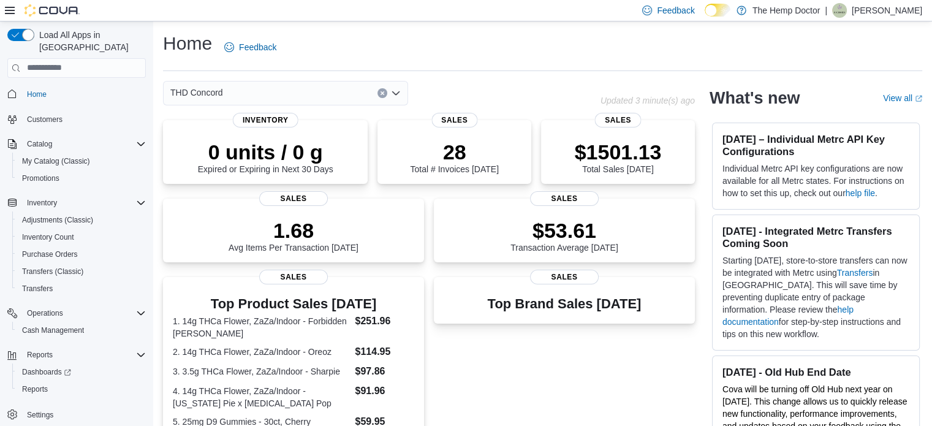
click at [341, 93] on div "THD Concord" at bounding box center [285, 93] width 245 height 25
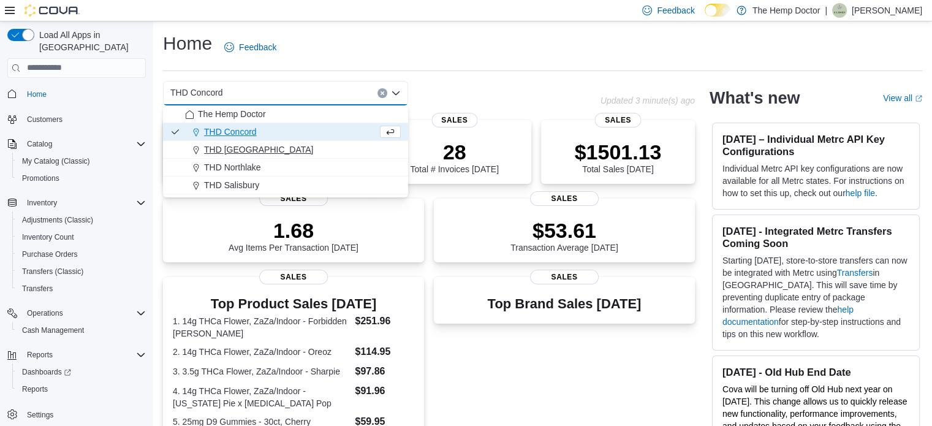
click at [259, 150] on span "THD [GEOGRAPHIC_DATA]" at bounding box center [258, 149] width 109 height 12
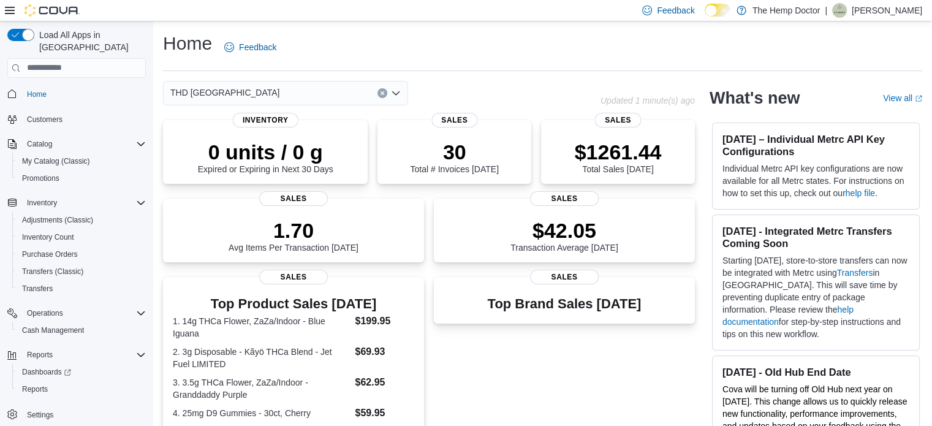
click at [333, 89] on div "THD [GEOGRAPHIC_DATA]" at bounding box center [285, 93] width 245 height 25
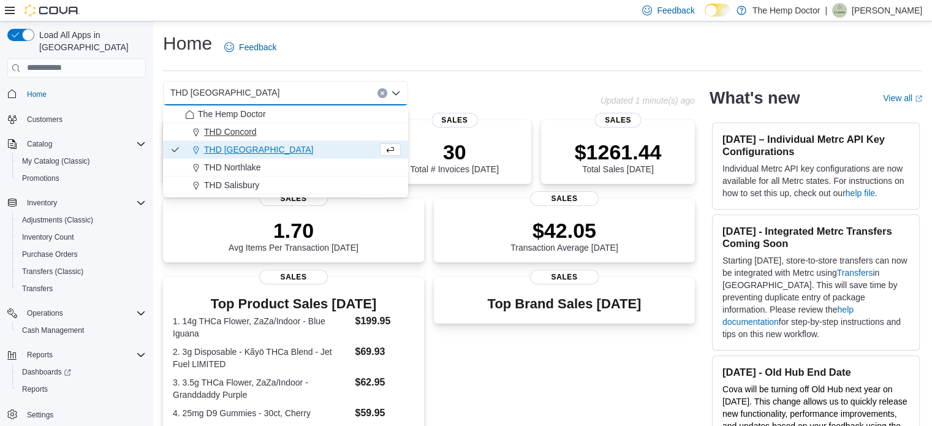
click at [245, 134] on span "THD Concord" at bounding box center [230, 132] width 53 height 12
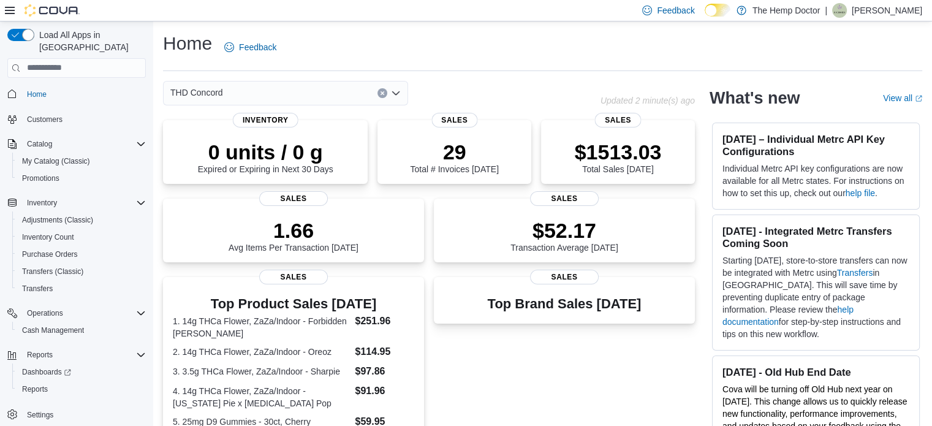
click at [284, 95] on div "THD Concord" at bounding box center [285, 93] width 245 height 25
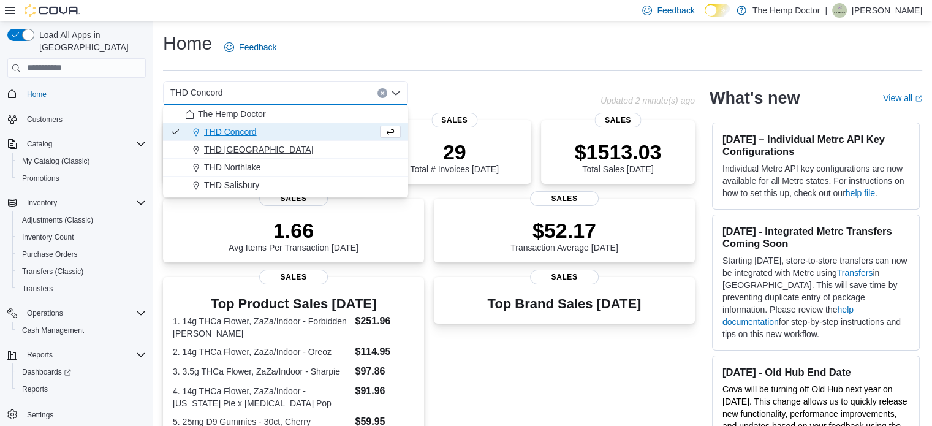
click at [224, 151] on span "THD [GEOGRAPHIC_DATA]" at bounding box center [258, 149] width 109 height 12
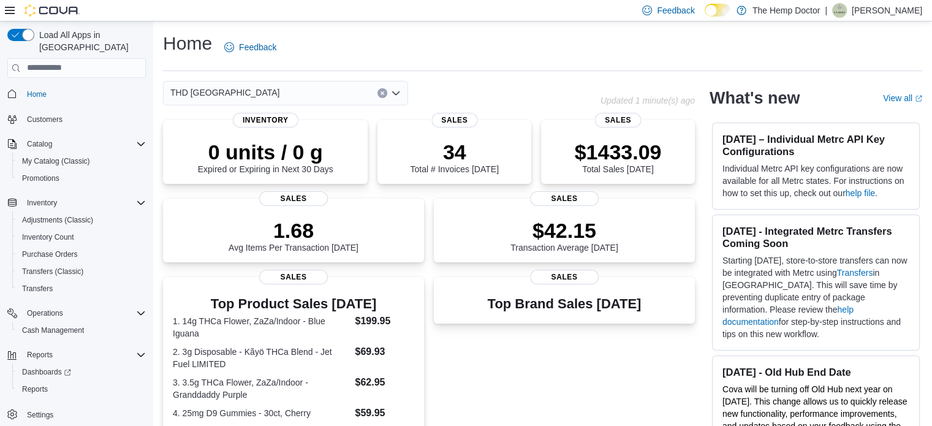
click at [346, 79] on div "Home Feedback THD [GEOGRAPHIC_DATA] Combo box. Selected. THD [GEOGRAPHIC_DATA].…" at bounding box center [542, 376] width 779 height 711
click at [346, 79] on div "Home Feedback THD [GEOGRAPHIC_DATA] Updated 1 minute(s) ago 0 units / 0 g Expir…" at bounding box center [542, 376] width 779 height 711
click at [341, 85] on div "THD [GEOGRAPHIC_DATA]" at bounding box center [285, 93] width 245 height 25
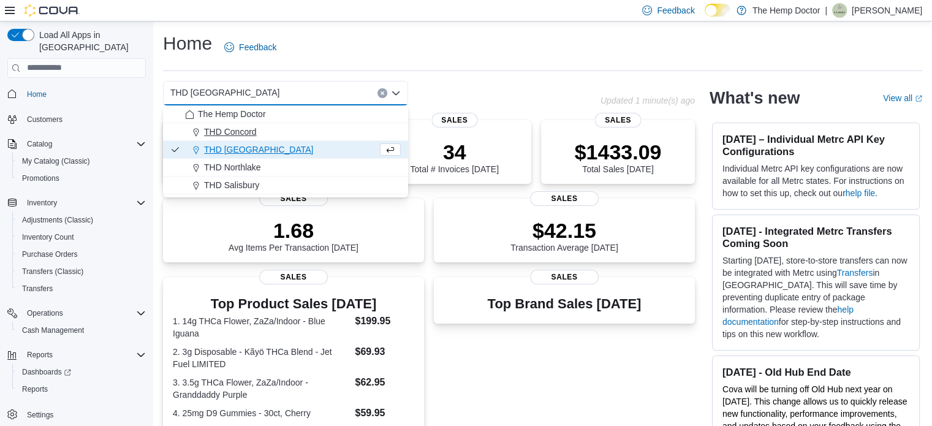
click at [247, 132] on span "THD Concord" at bounding box center [230, 132] width 53 height 12
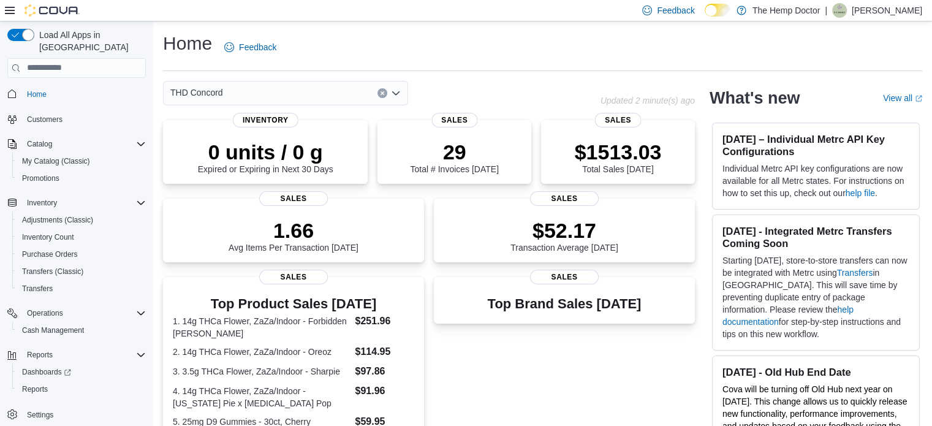
click at [340, 95] on div "THD Concord Combo box. Selected. THD [GEOGRAPHIC_DATA]. Press Backspace to dele…" at bounding box center [285, 93] width 245 height 25
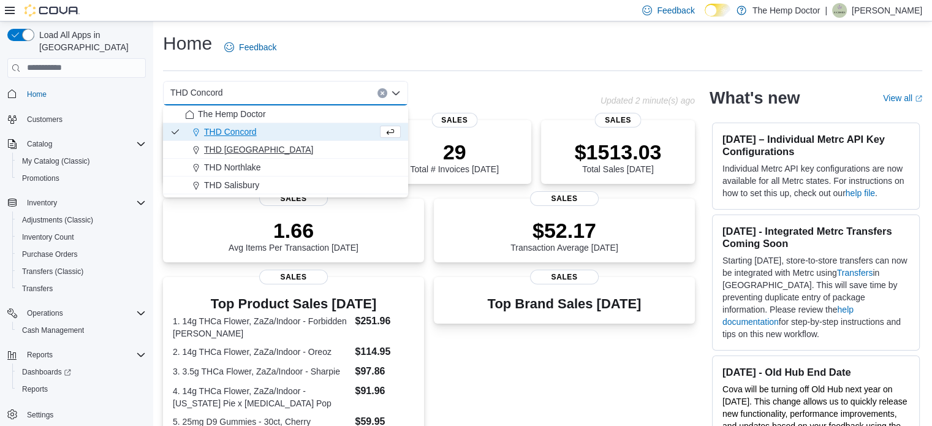
click at [227, 150] on span "THD [GEOGRAPHIC_DATA]" at bounding box center [258, 149] width 109 height 12
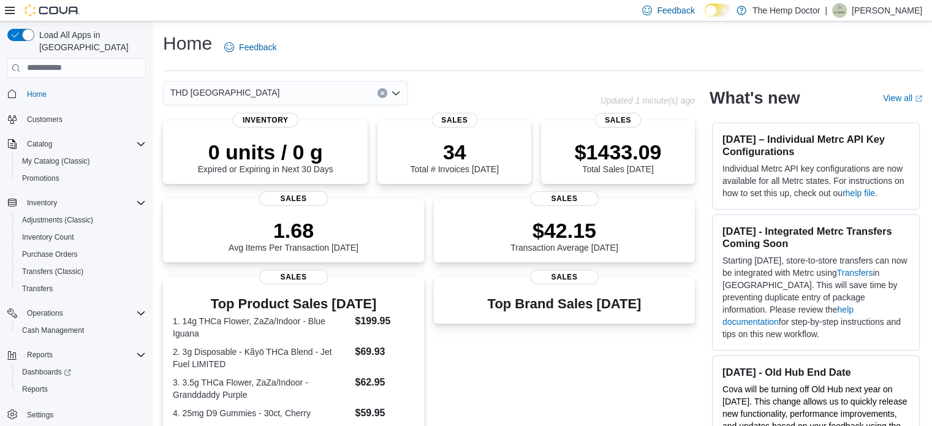
click at [338, 94] on div "THD [GEOGRAPHIC_DATA]" at bounding box center [285, 93] width 245 height 25
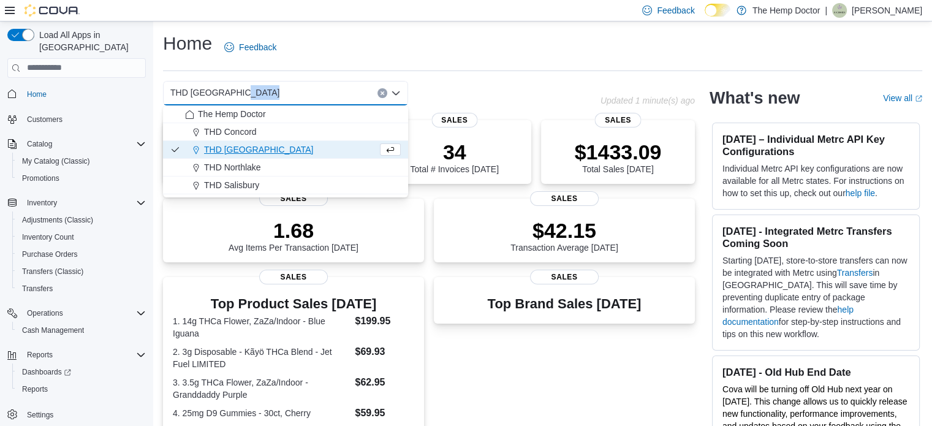
click at [338, 94] on div "THD [GEOGRAPHIC_DATA] Combo box. Selected. THD [GEOGRAPHIC_DATA]. Press Backspa…" at bounding box center [285, 93] width 245 height 25
click at [238, 167] on span "THD Northlake" at bounding box center [232, 167] width 57 height 12
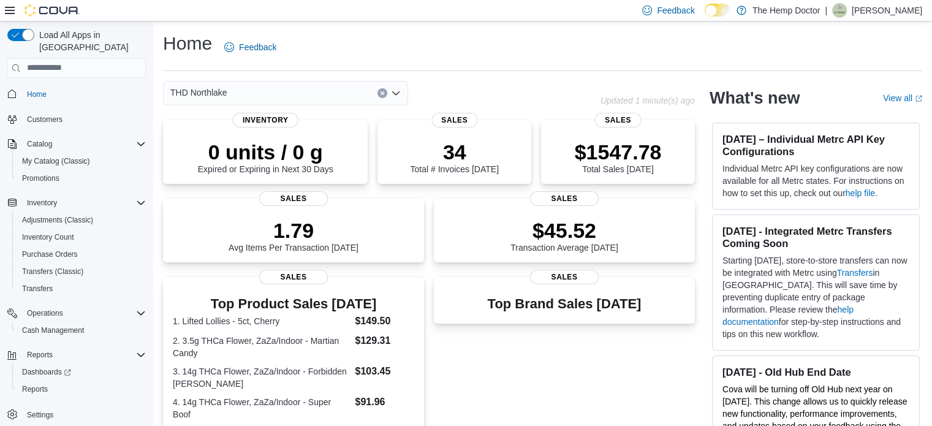
click at [327, 90] on div "THD Northlake" at bounding box center [285, 93] width 245 height 25
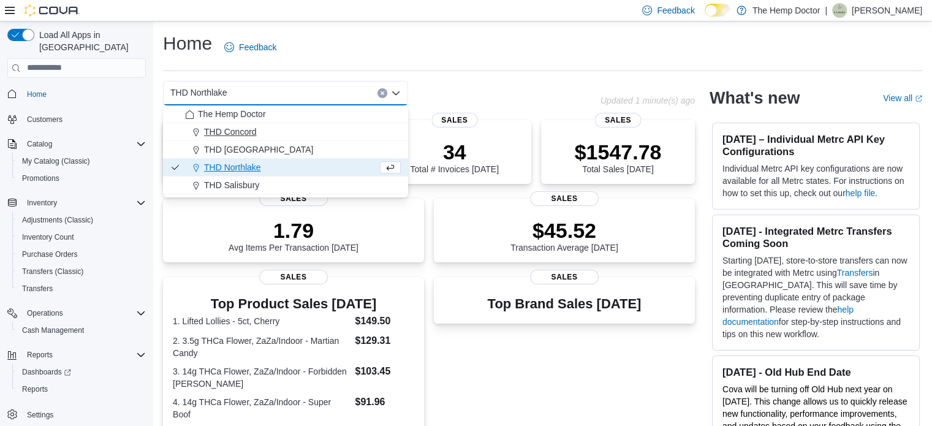
click at [229, 130] on span "THD Concord" at bounding box center [230, 132] width 53 height 12
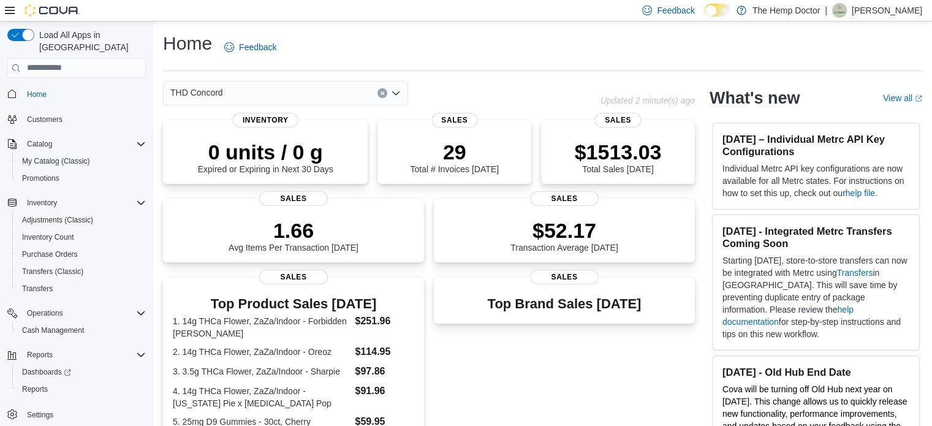
click at [284, 93] on div "THD Concord Combo box. Selected. THD [GEOGRAPHIC_DATA]. Press Backspace to dele…" at bounding box center [285, 93] width 245 height 25
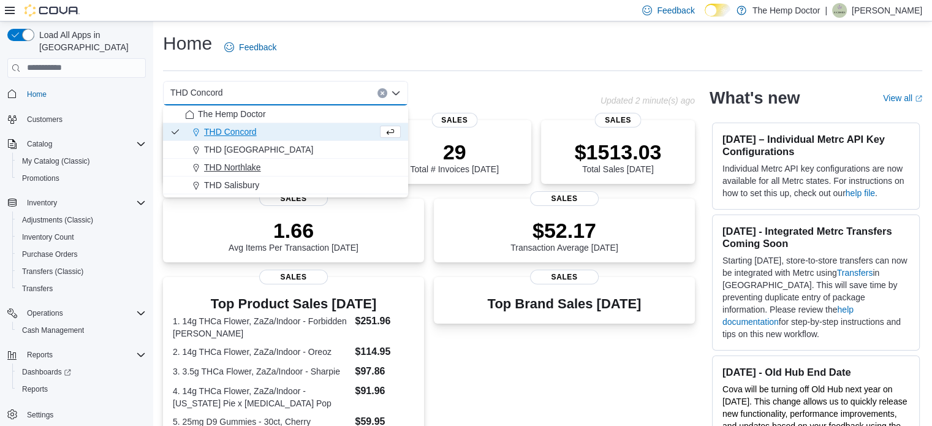
click at [245, 170] on span "THD Northlake" at bounding box center [232, 167] width 57 height 12
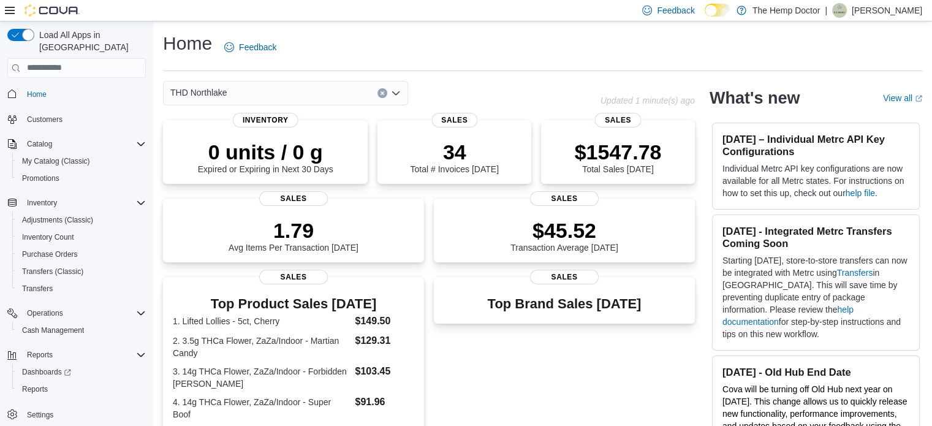
click at [270, 91] on div "THD Northlake" at bounding box center [285, 93] width 245 height 25
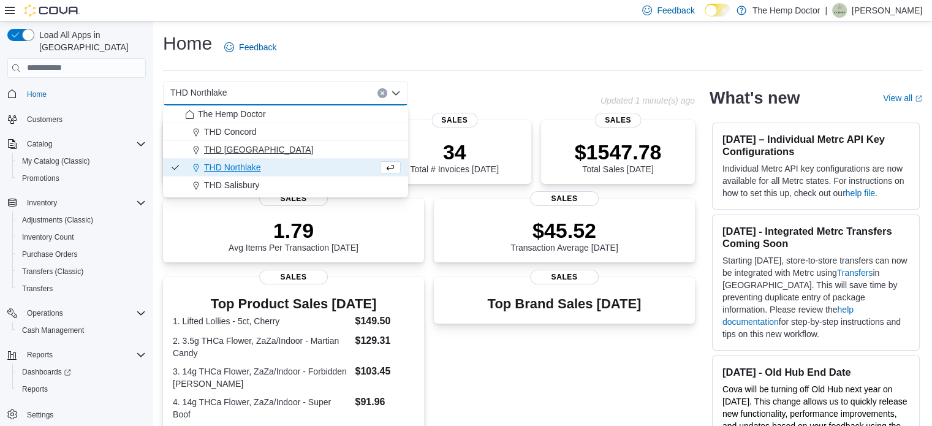
click at [220, 157] on button "THD [GEOGRAPHIC_DATA]" at bounding box center [285, 150] width 245 height 18
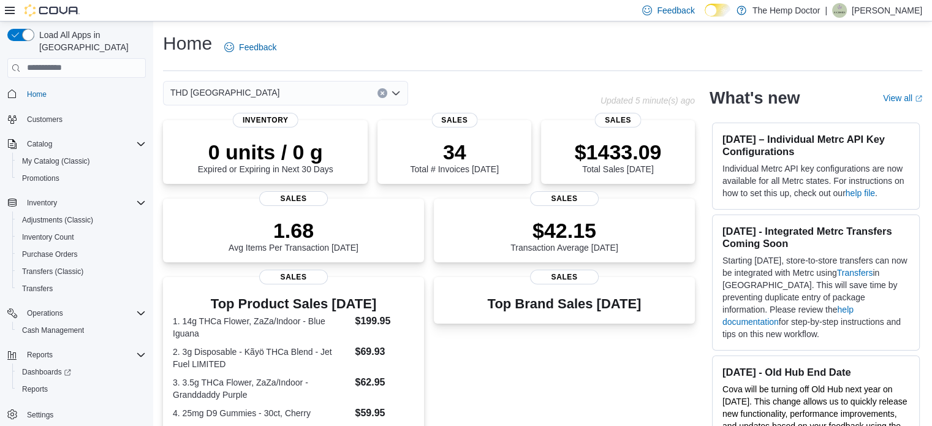
click at [348, 97] on div "THD [GEOGRAPHIC_DATA] Combo box. Selected. THD [GEOGRAPHIC_DATA]. Press Backspa…" at bounding box center [285, 93] width 245 height 25
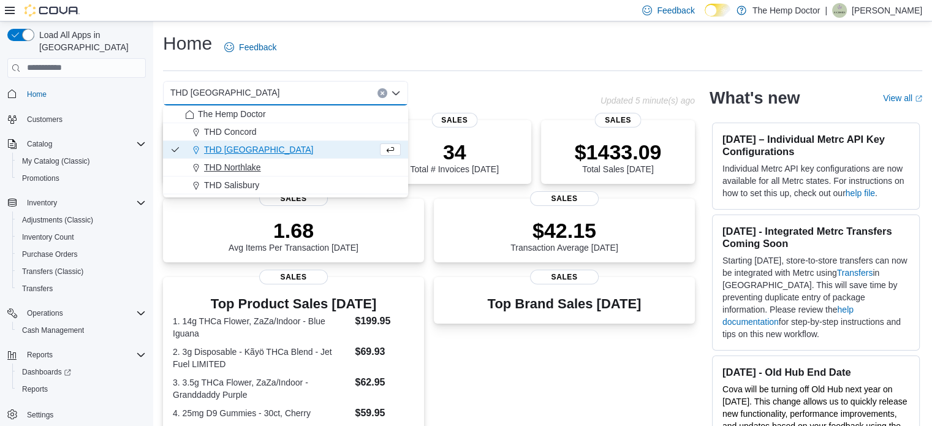
click at [260, 169] on span "THD Northlake" at bounding box center [232, 167] width 57 height 12
